Goal: Check status: Check status

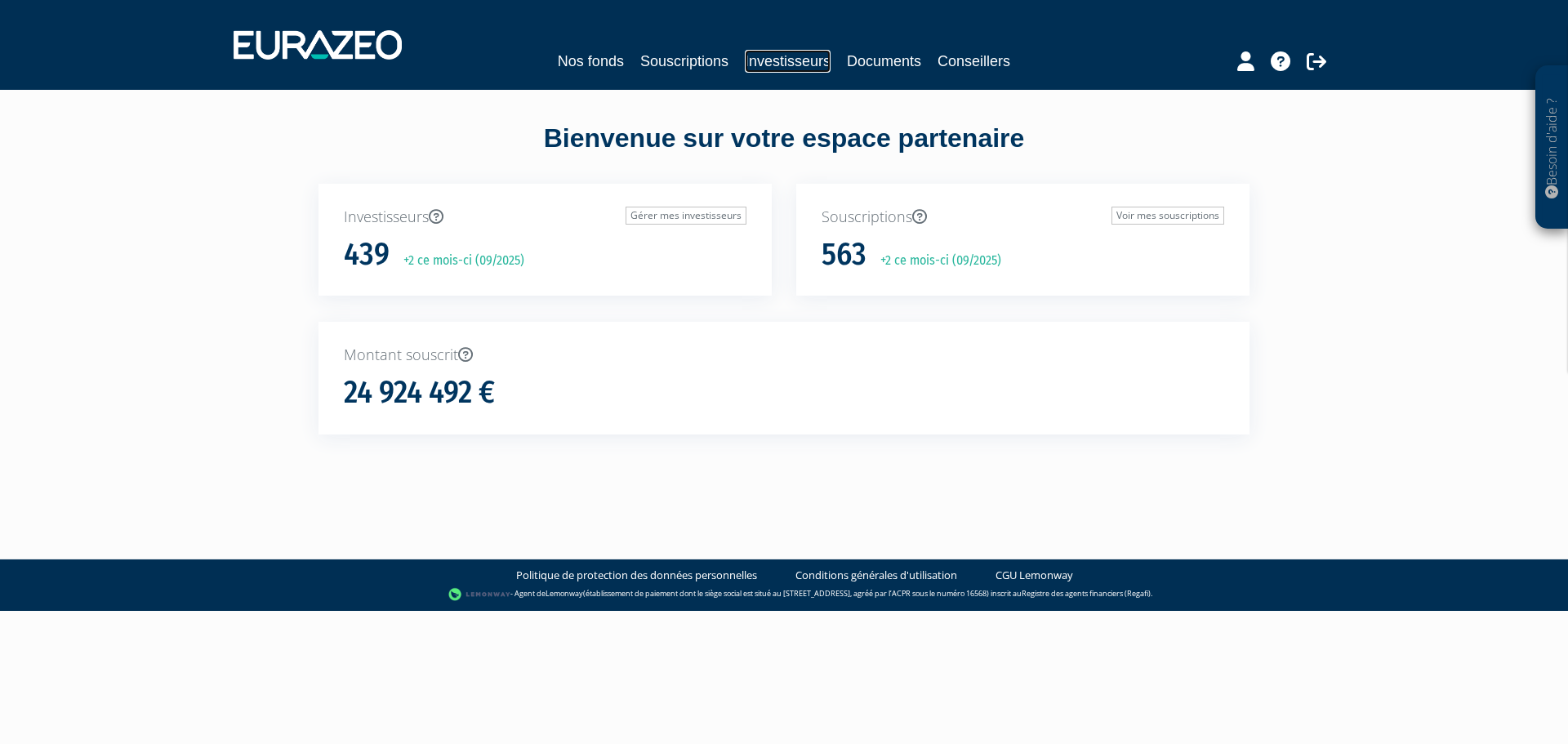
click at [790, 60] on link "Investisseurs" at bounding box center [787, 61] width 86 height 23
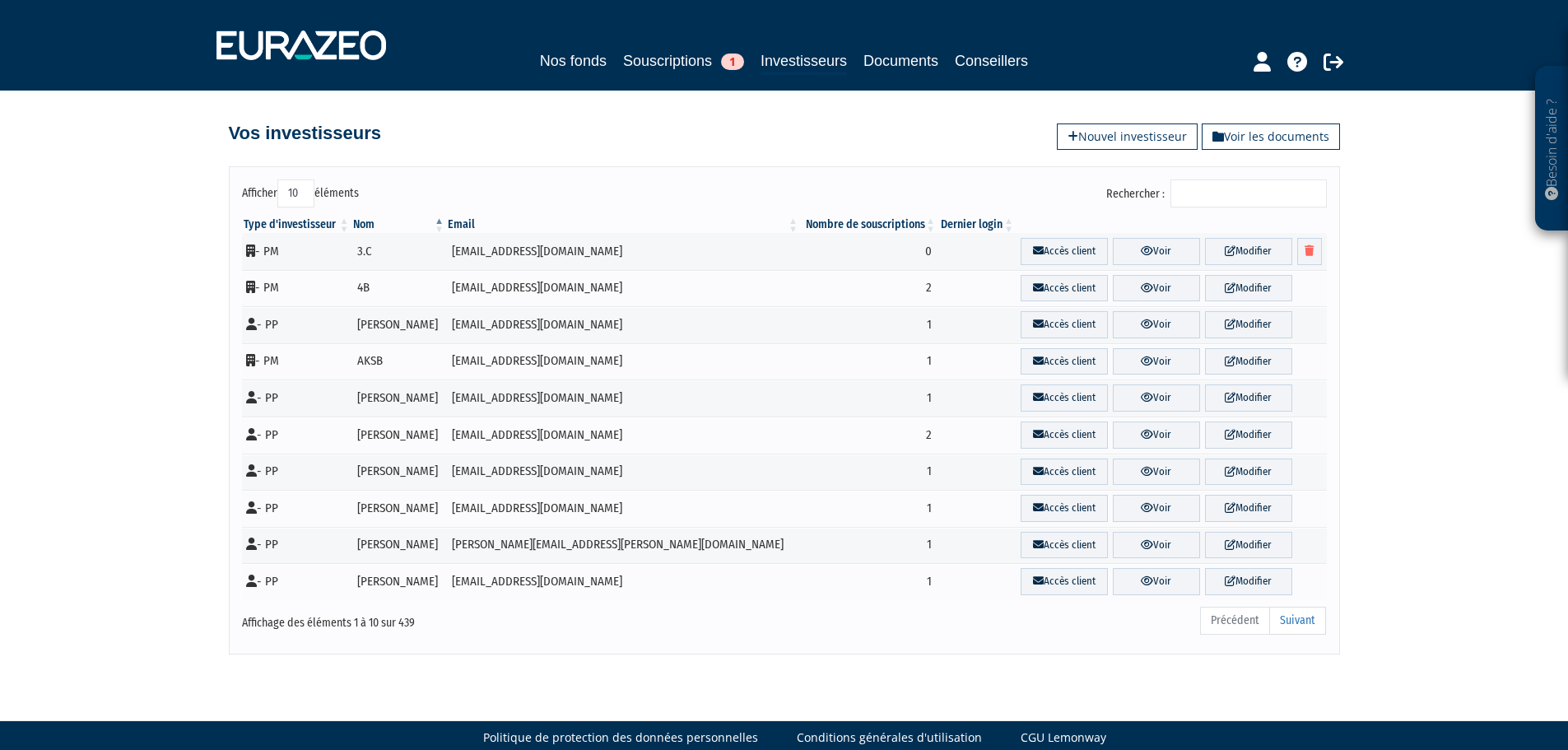
click at [1216, 189] on input "Rechercher :" at bounding box center [1249, 194] width 157 height 28
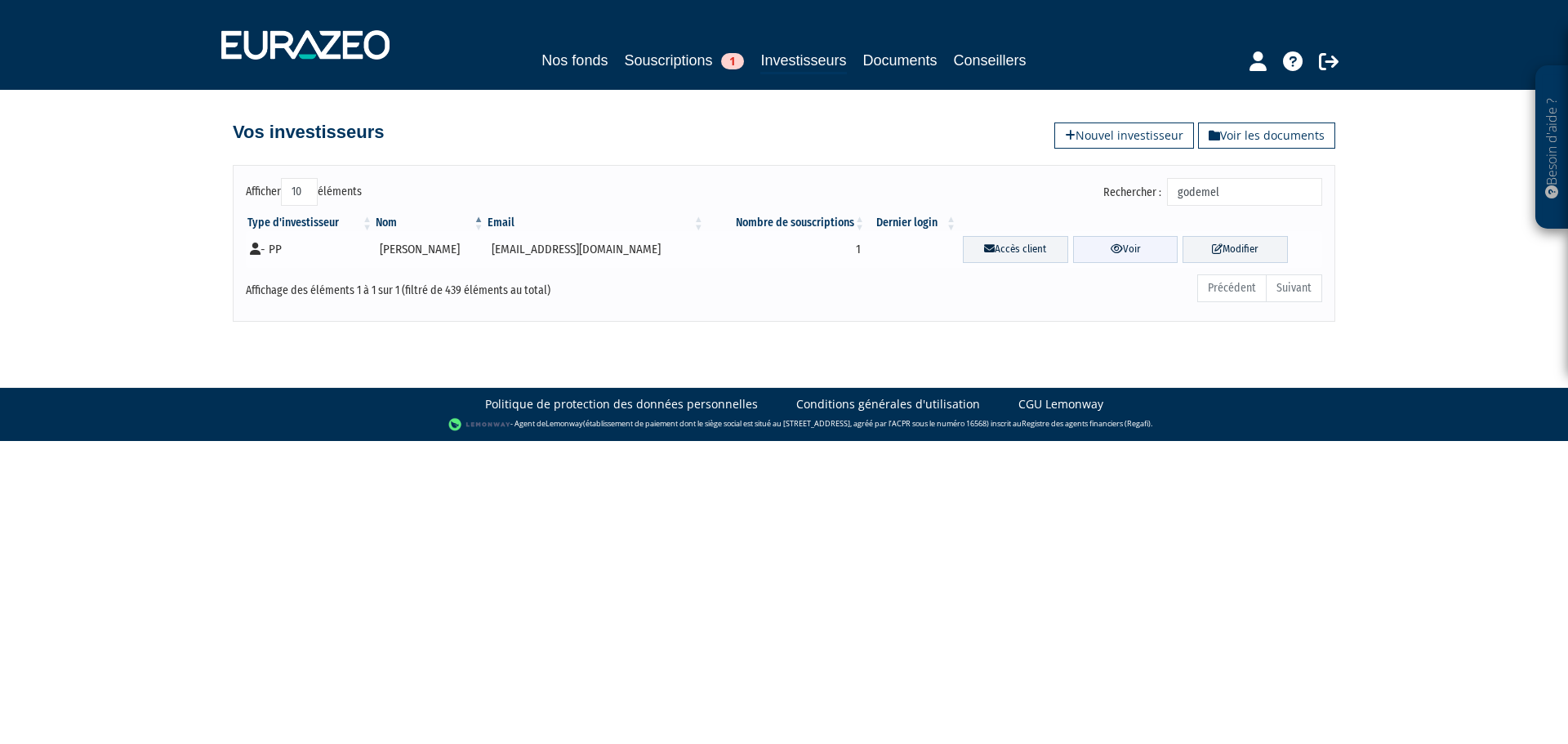
type input "godemel"
click at [1111, 254] on icon at bounding box center [1117, 248] width 12 height 10
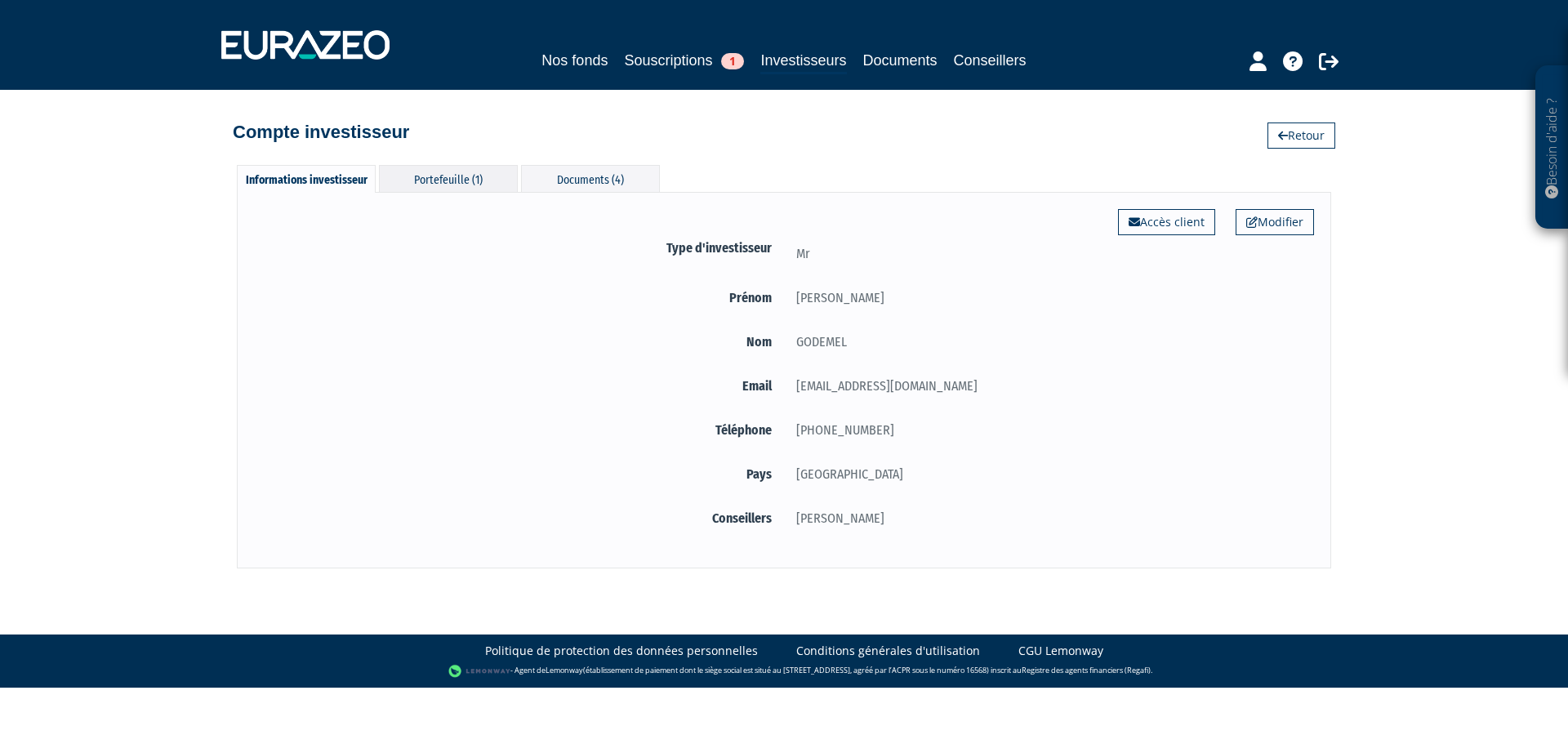
click at [465, 184] on div "Portefeuille (1)" at bounding box center [448, 178] width 139 height 27
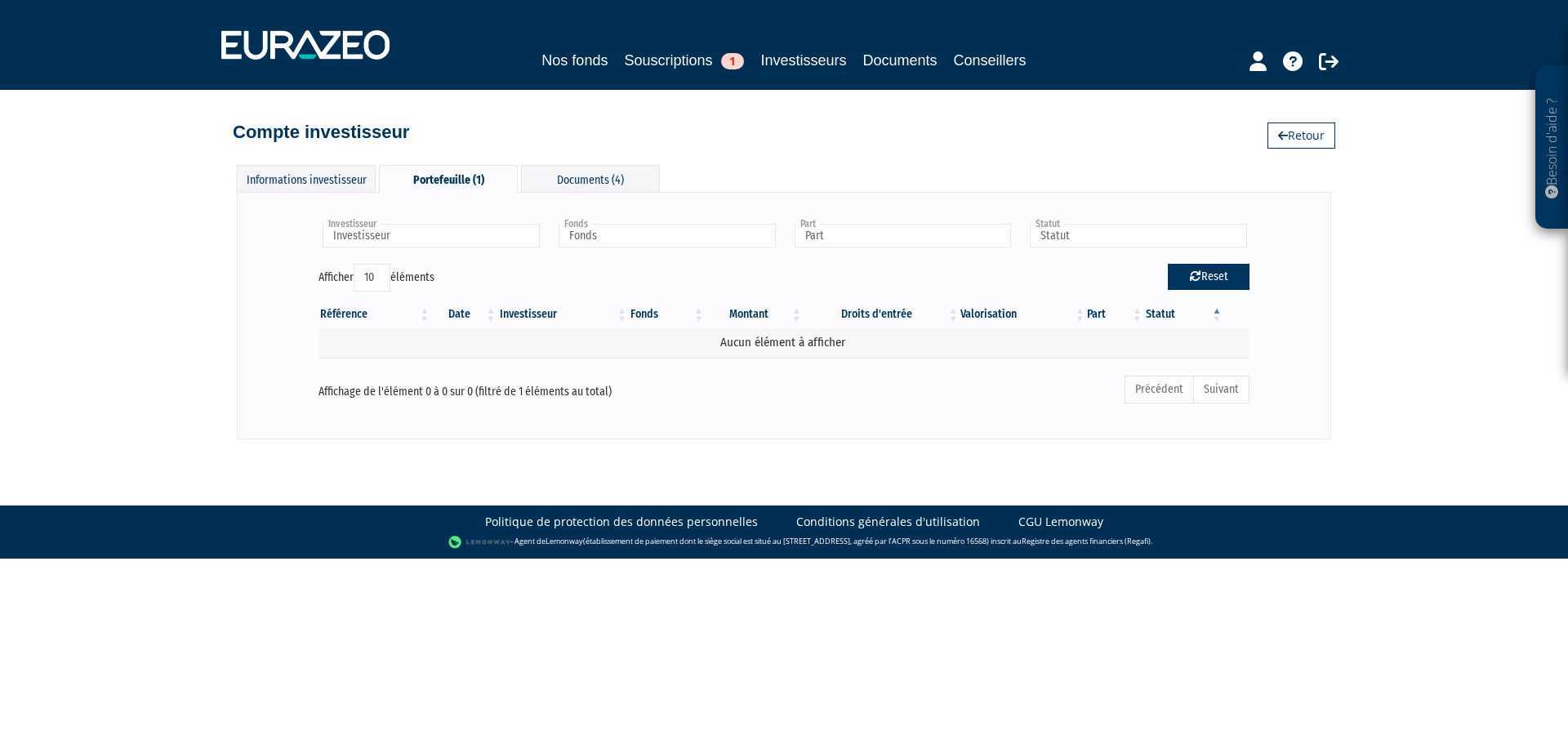
click at [1190, 281] on icon "button" at bounding box center [1195, 275] width 11 height 11
type input "Investisseur"
type input "Fonds"
type input "Part"
type input "Statut"
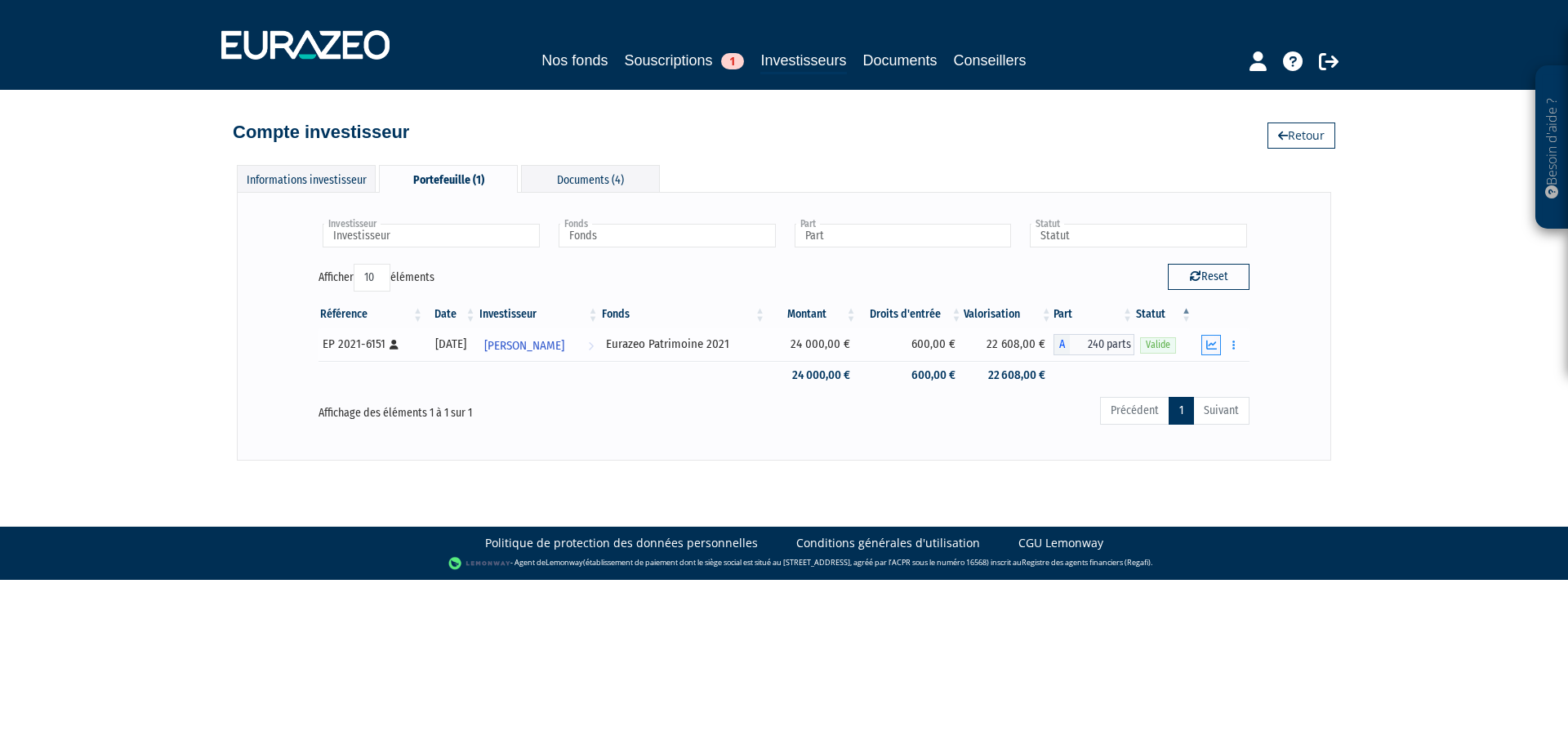
click at [1205, 344] on button "button" at bounding box center [1211, 344] width 19 height 20
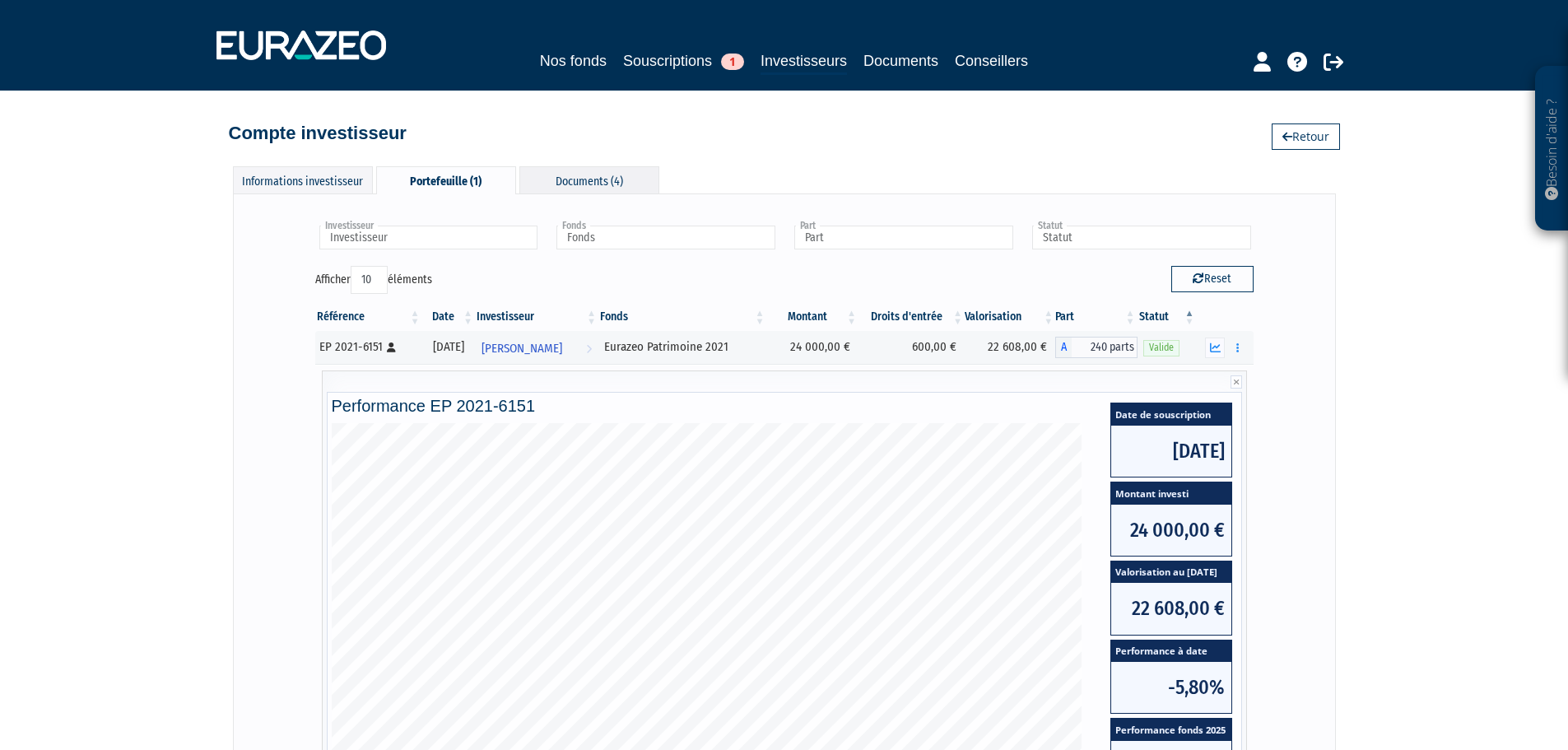
click at [579, 178] on div "Documents (4)" at bounding box center [589, 180] width 140 height 27
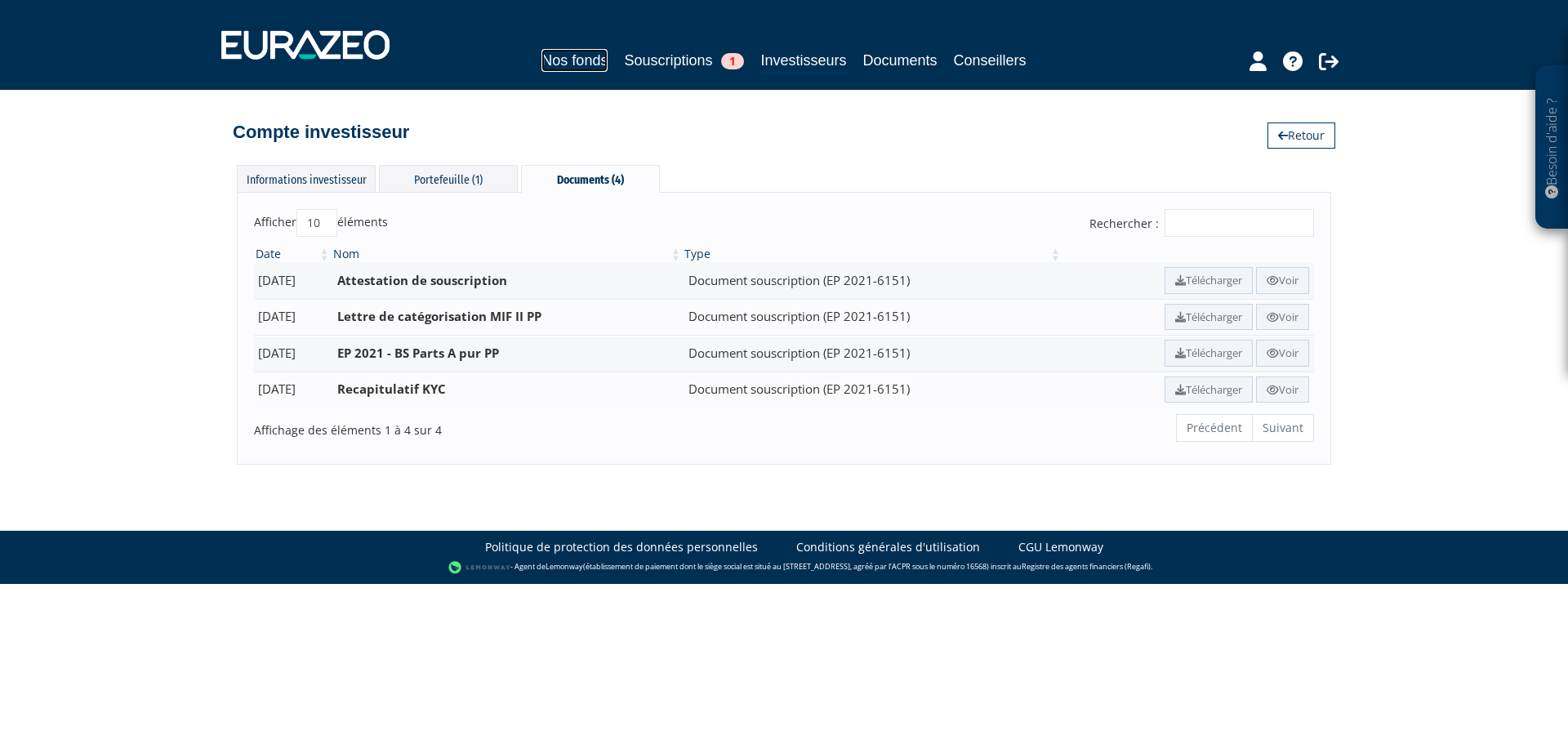
click at [591, 65] on link "Nos fonds" at bounding box center [575, 60] width 66 height 23
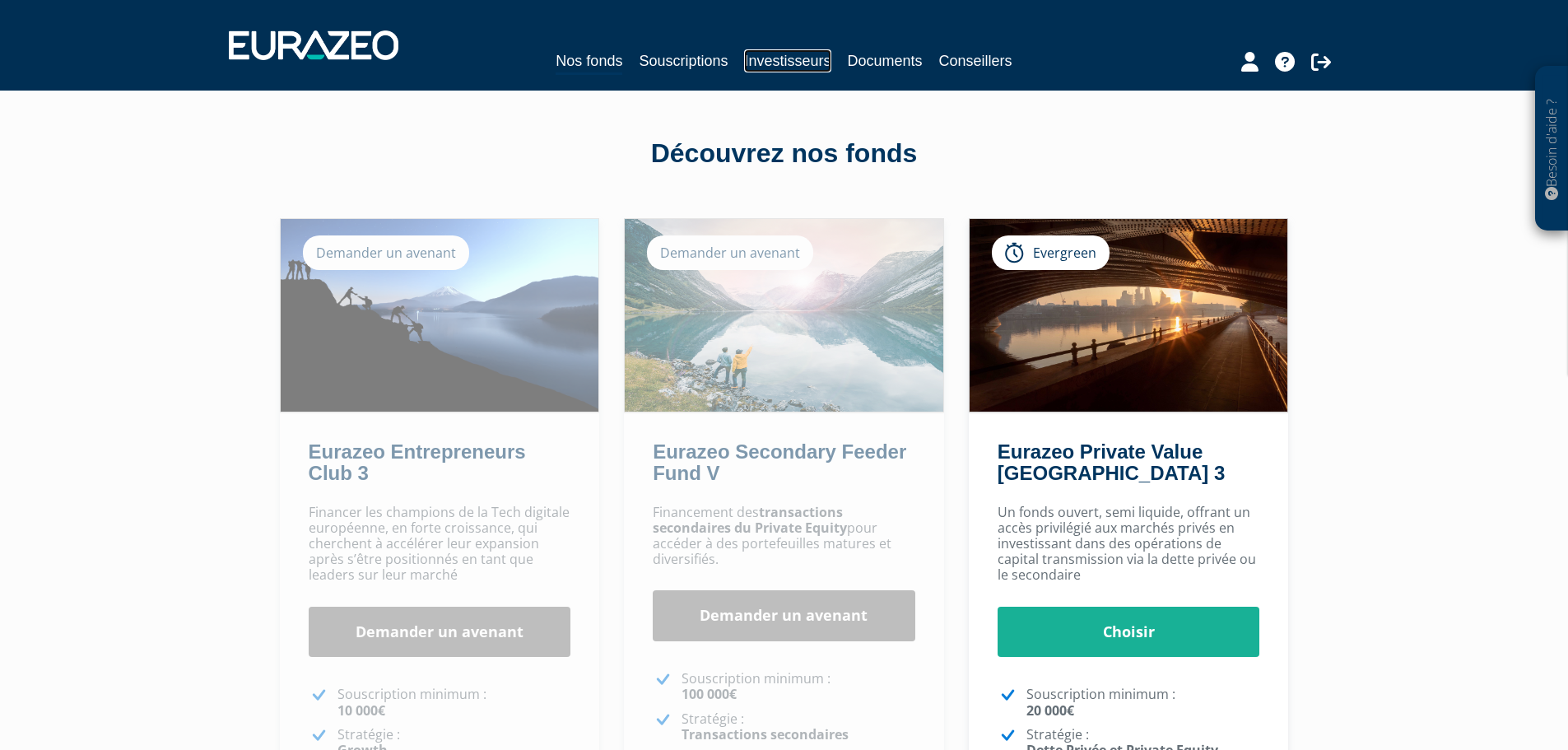
click at [762, 63] on link "Investisseurs" at bounding box center [788, 61] width 86 height 23
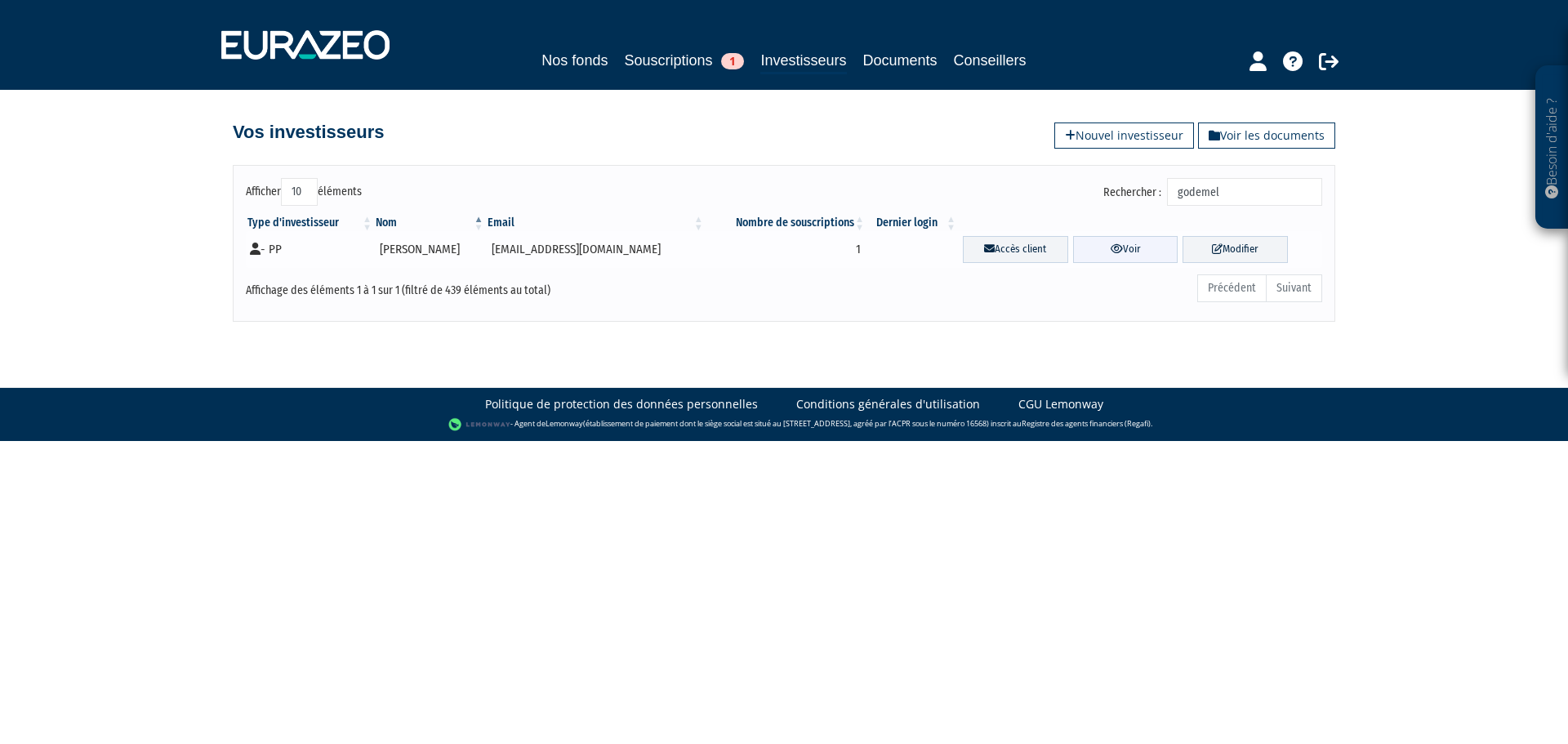
click at [1111, 249] on icon at bounding box center [1117, 248] width 12 height 10
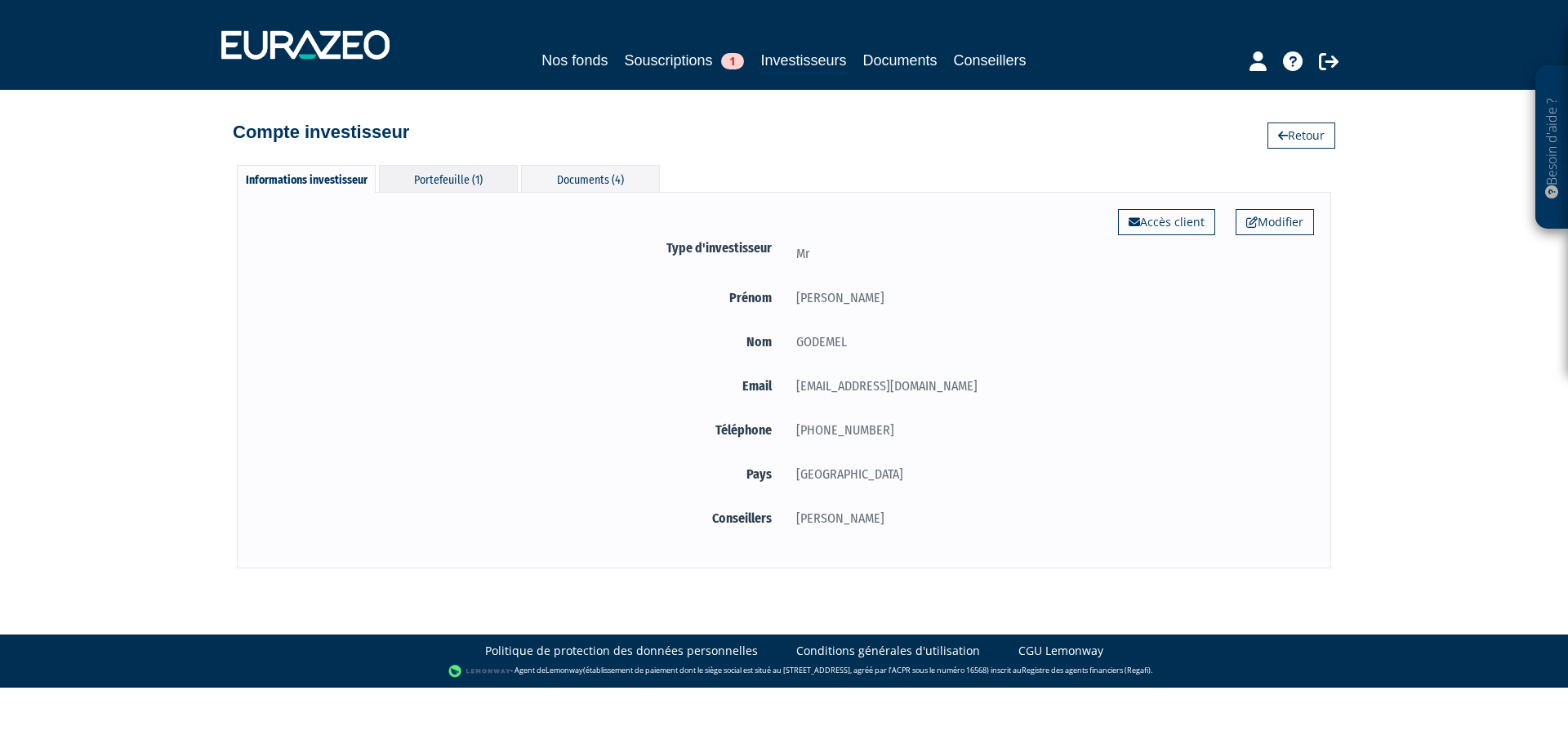
click at [470, 177] on div "Portefeuille (1)" at bounding box center [448, 178] width 139 height 27
